Goal: Check status: Check status

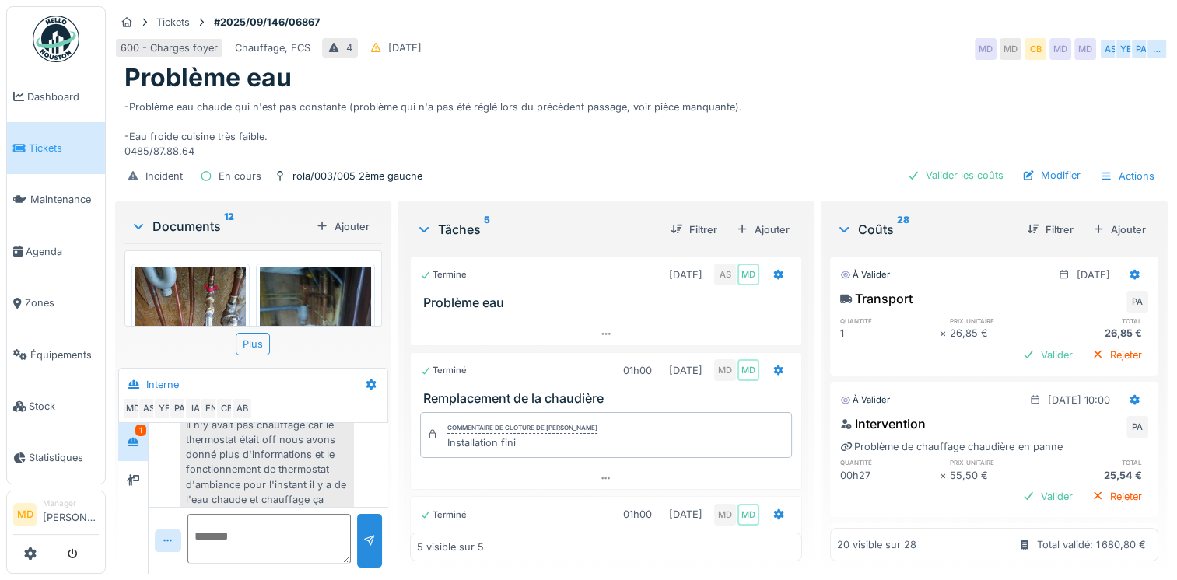
scroll to position [968, 0]
click at [139, 487] on div at bounding box center [132, 480] width 23 height 19
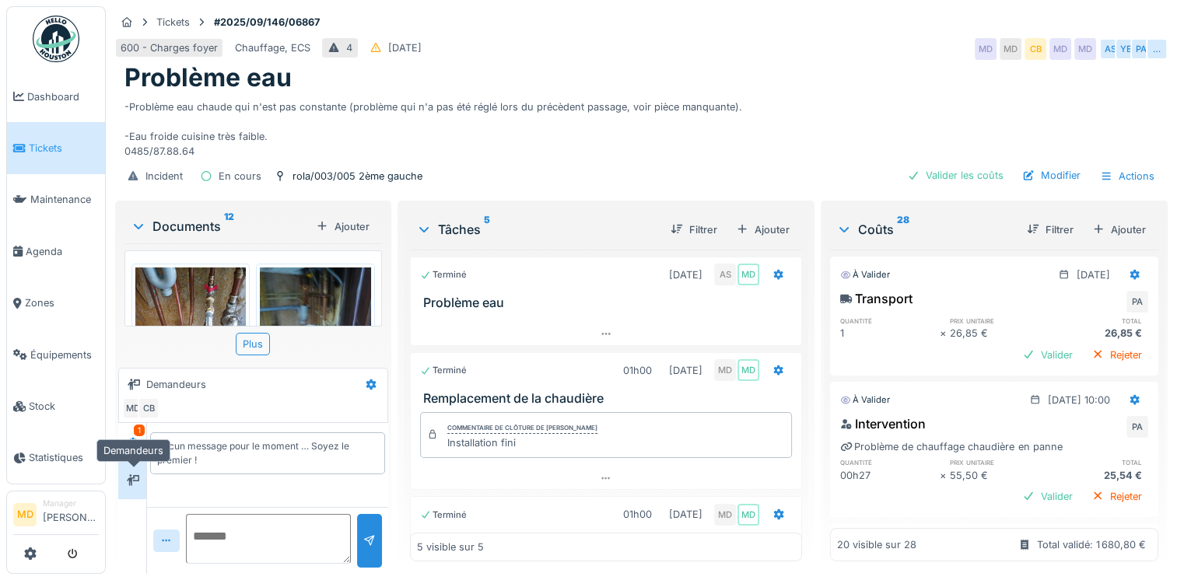
scroll to position [0, 0]
click at [135, 447] on icon at bounding box center [133, 442] width 12 height 10
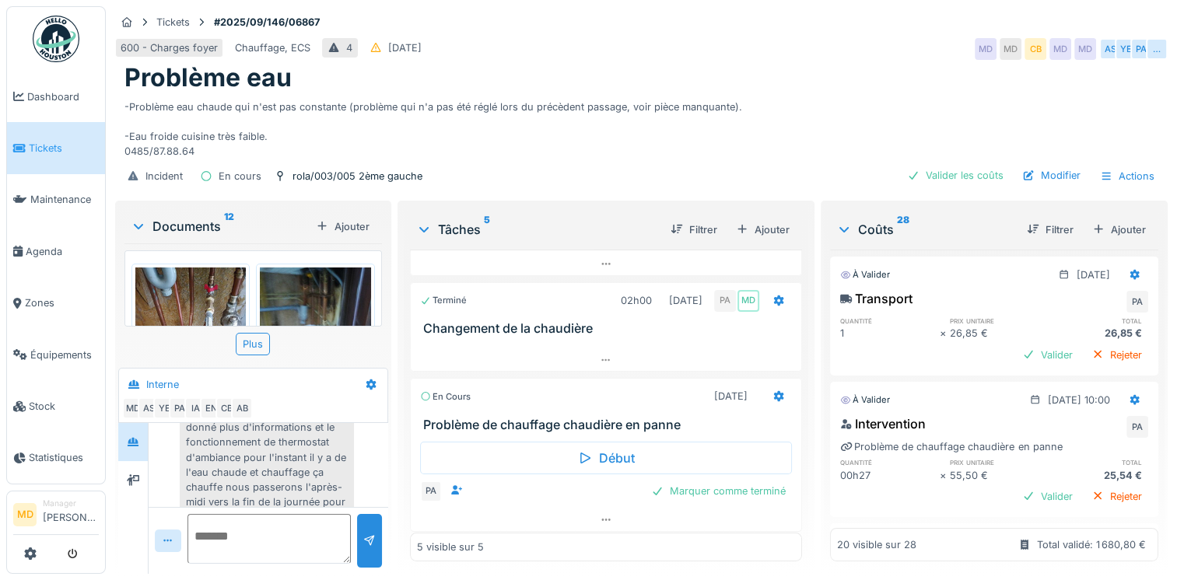
scroll to position [373, 0]
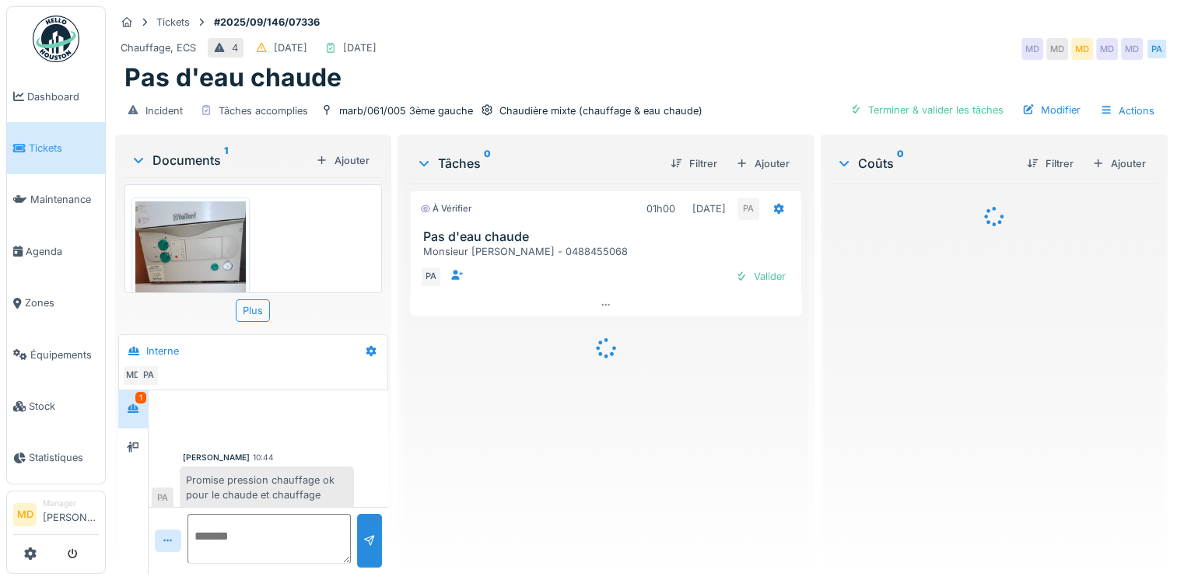
scroll to position [7, 0]
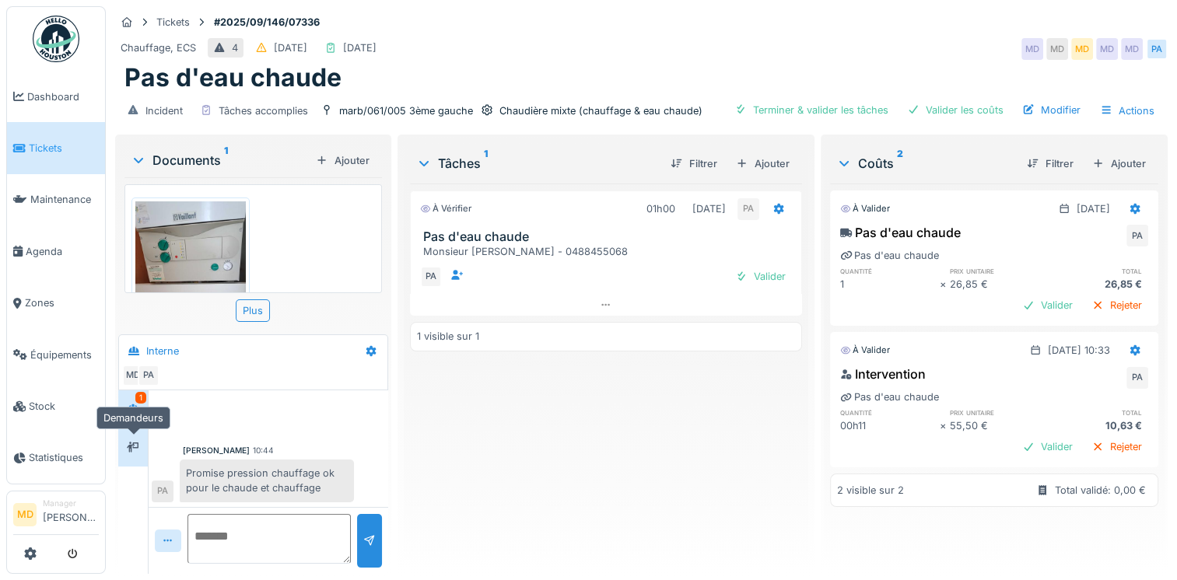
click at [140, 436] on div at bounding box center [132, 448] width 23 height 26
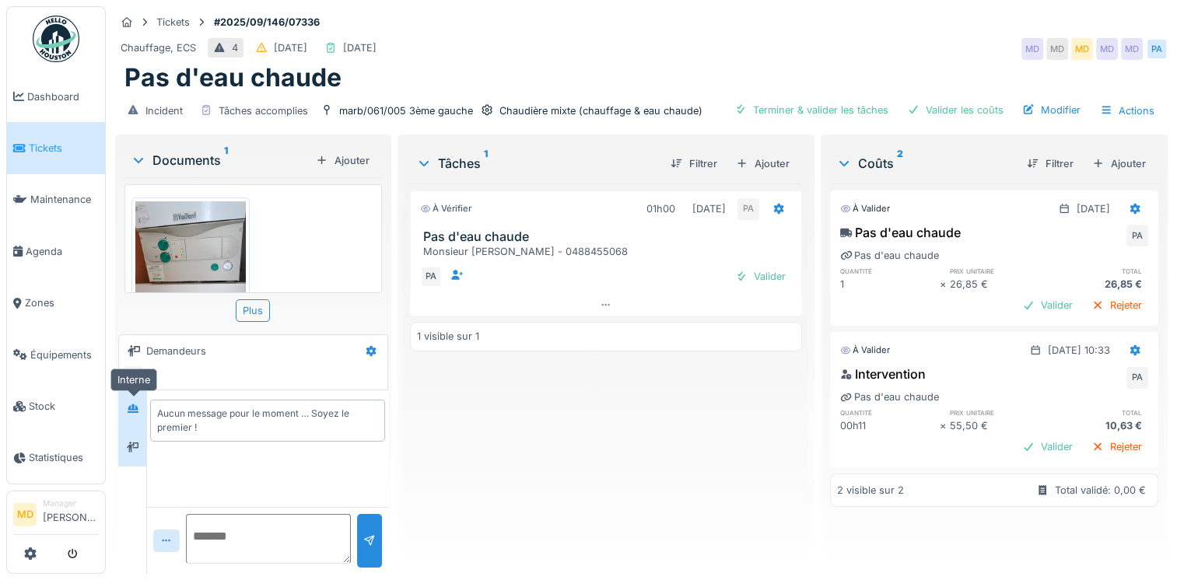
click at [128, 402] on div at bounding box center [133, 409] width 12 height 15
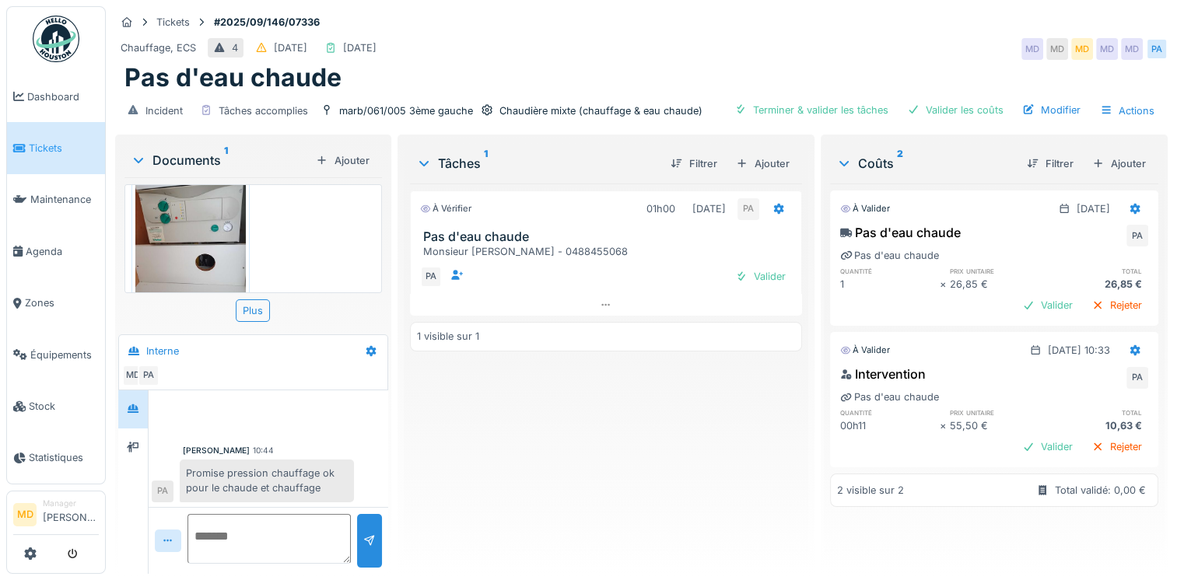
scroll to position [76, 0]
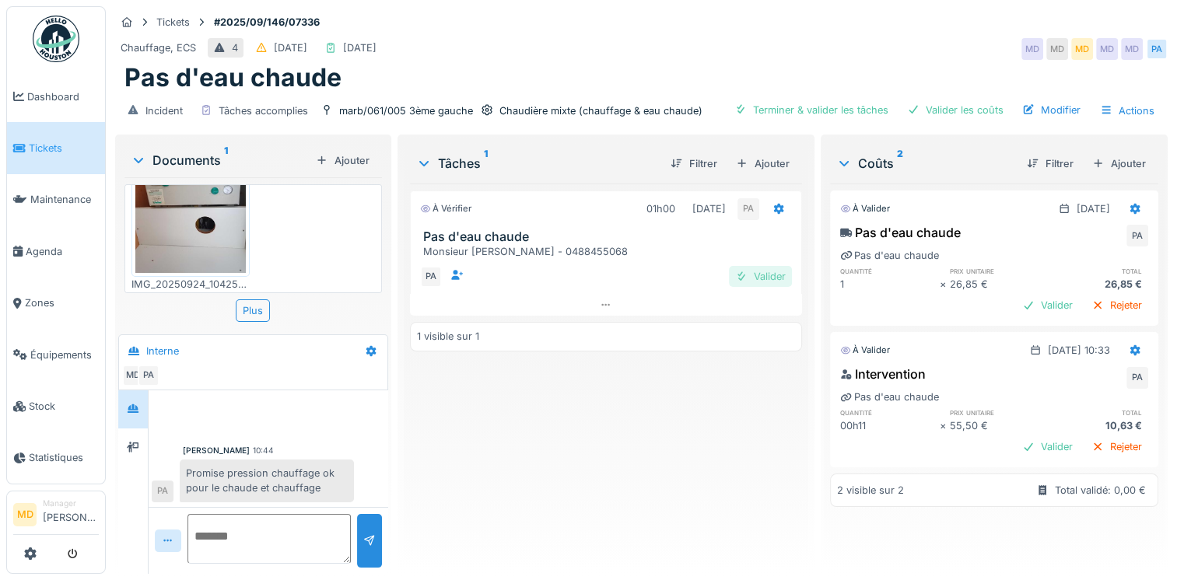
click at [759, 277] on div "Valider" at bounding box center [760, 276] width 63 height 21
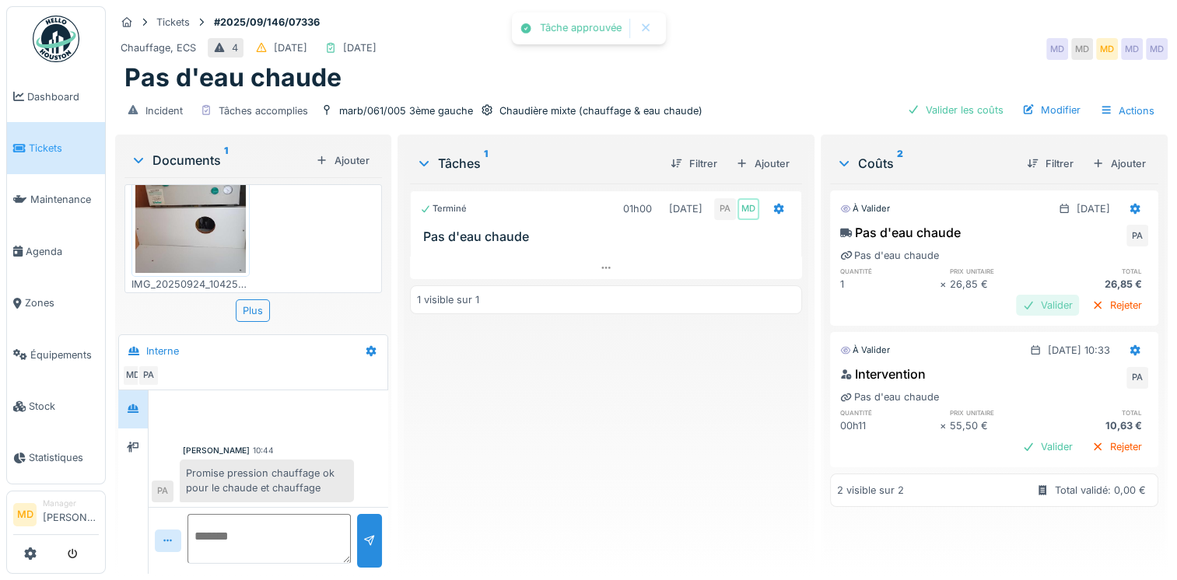
click at [1016, 300] on div "Valider" at bounding box center [1047, 305] width 63 height 21
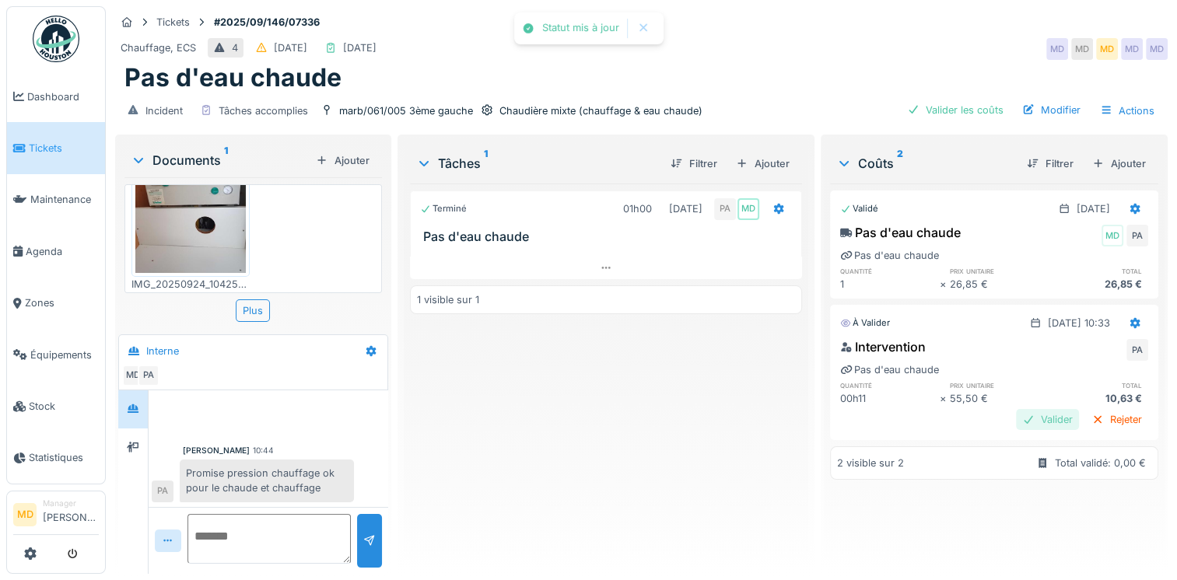
click at [1016, 411] on div "Valider" at bounding box center [1047, 419] width 63 height 21
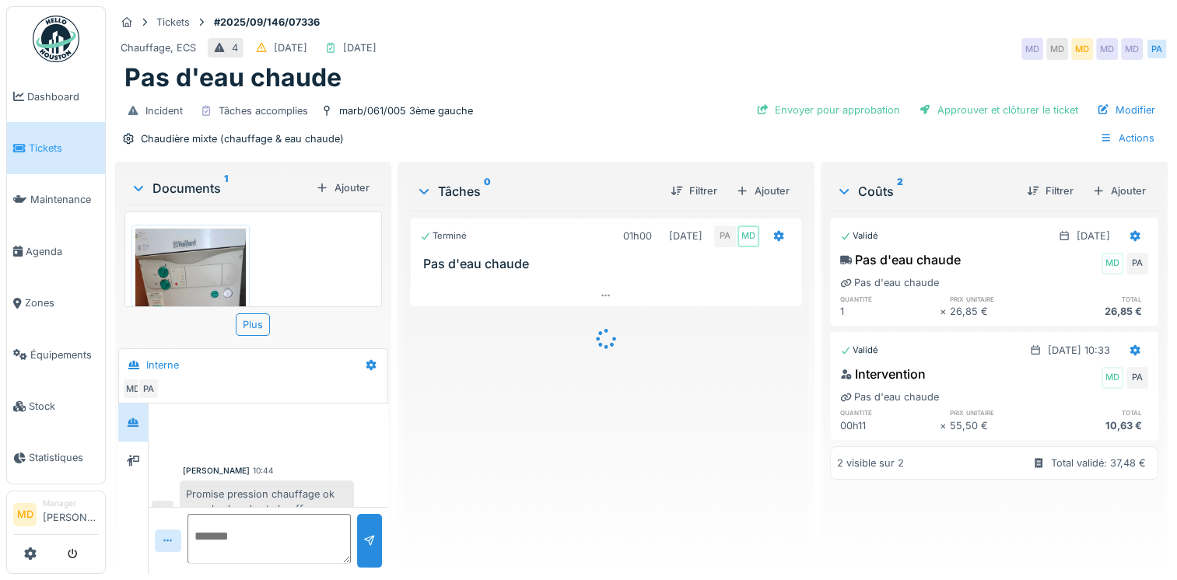
scroll to position [21, 0]
